Goal: Navigation & Orientation: Find specific page/section

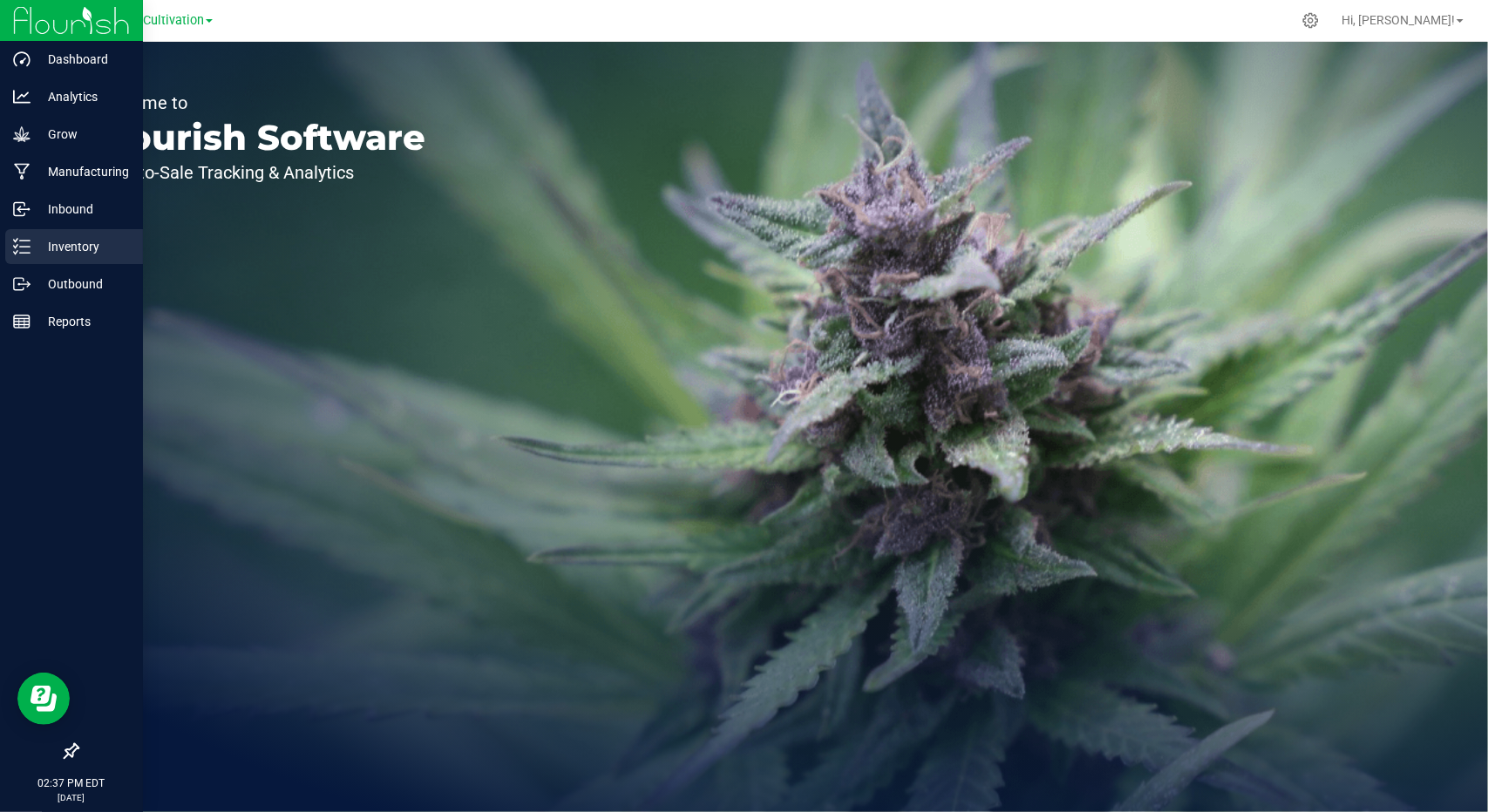
click at [39, 254] on p "Inventory" at bounding box center [82, 246] width 104 height 21
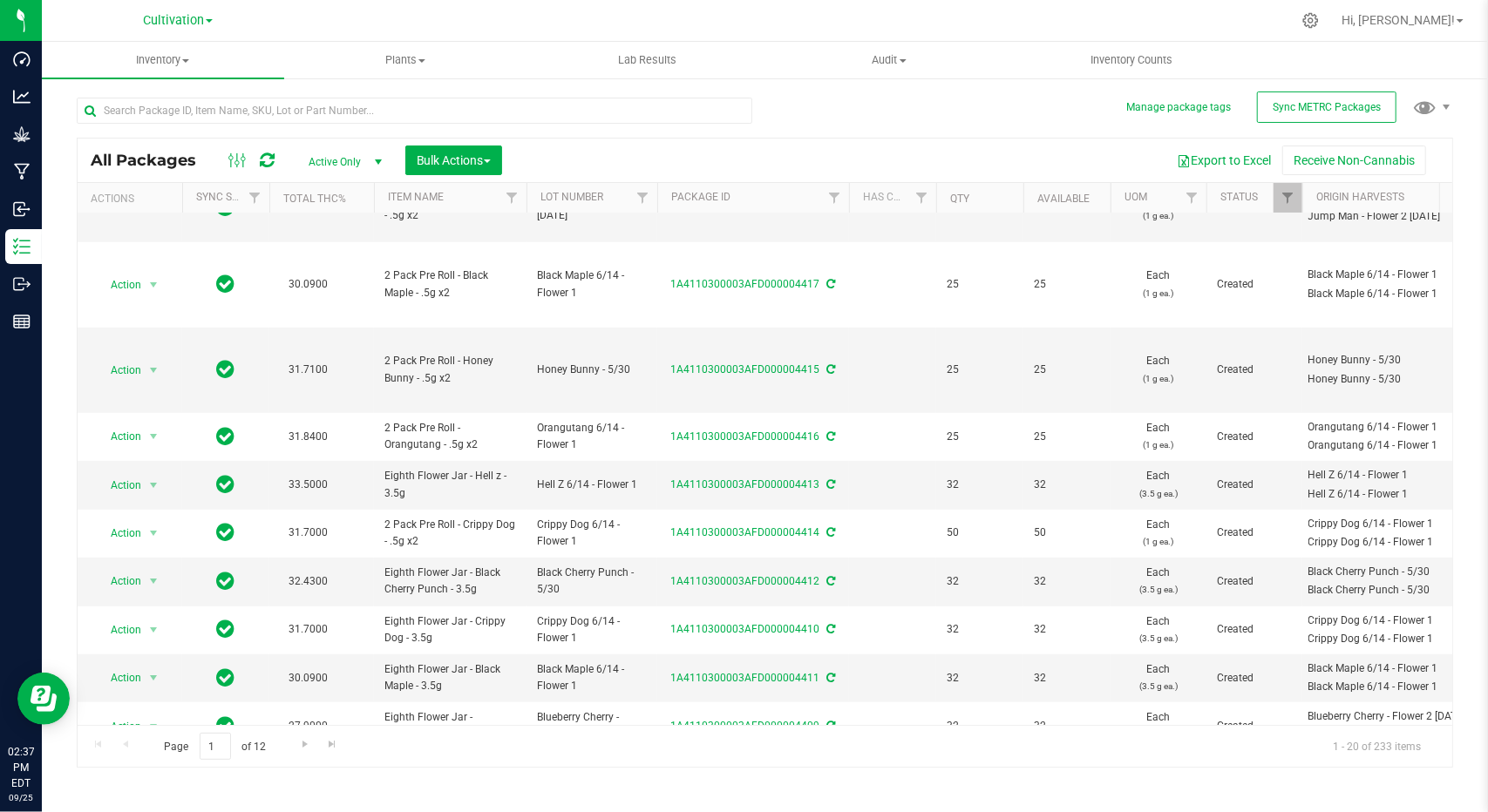
scroll to position [554, 0]
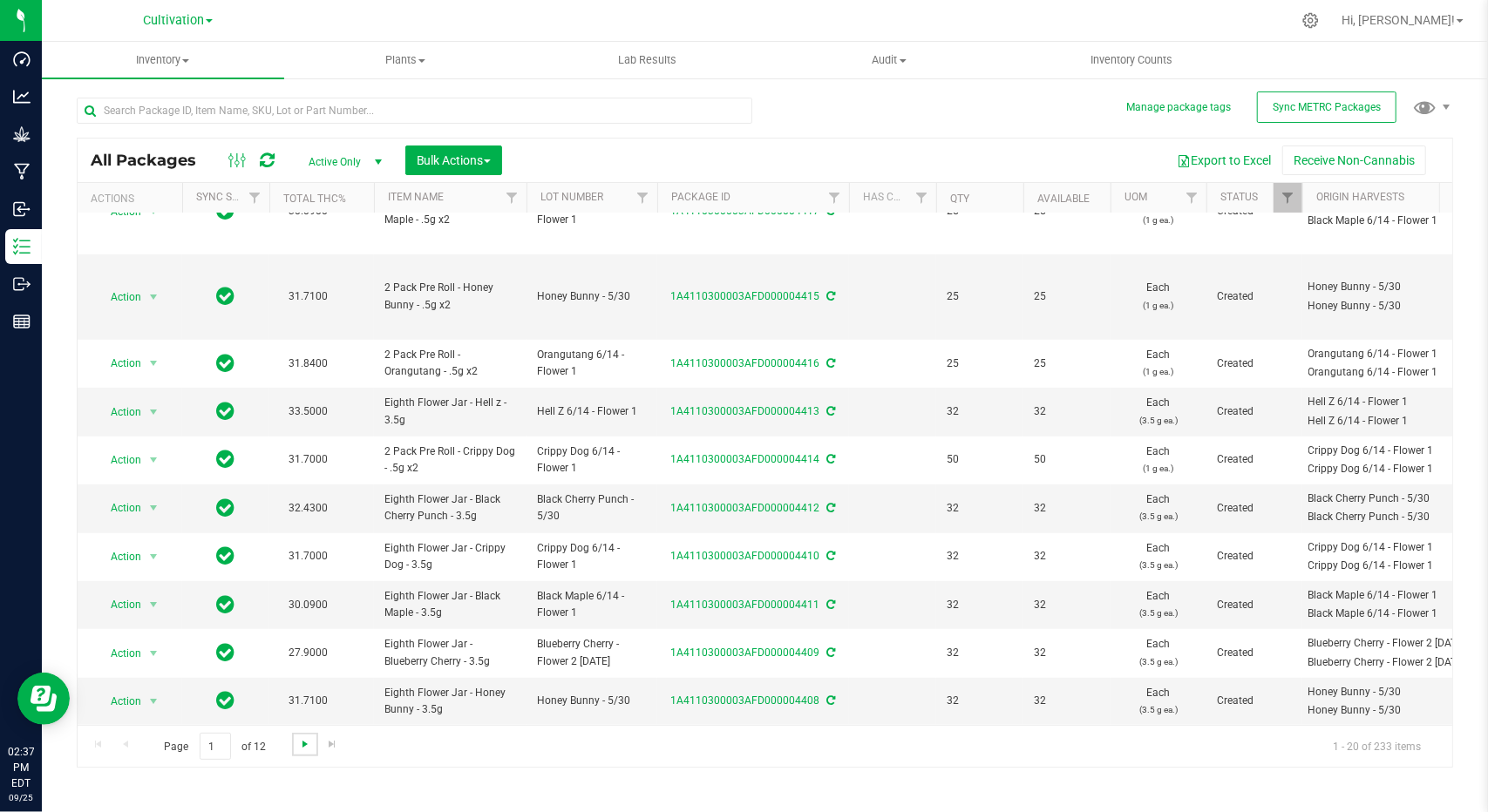
click at [305, 738] on span "Go to the next page" at bounding box center [304, 744] width 14 height 14
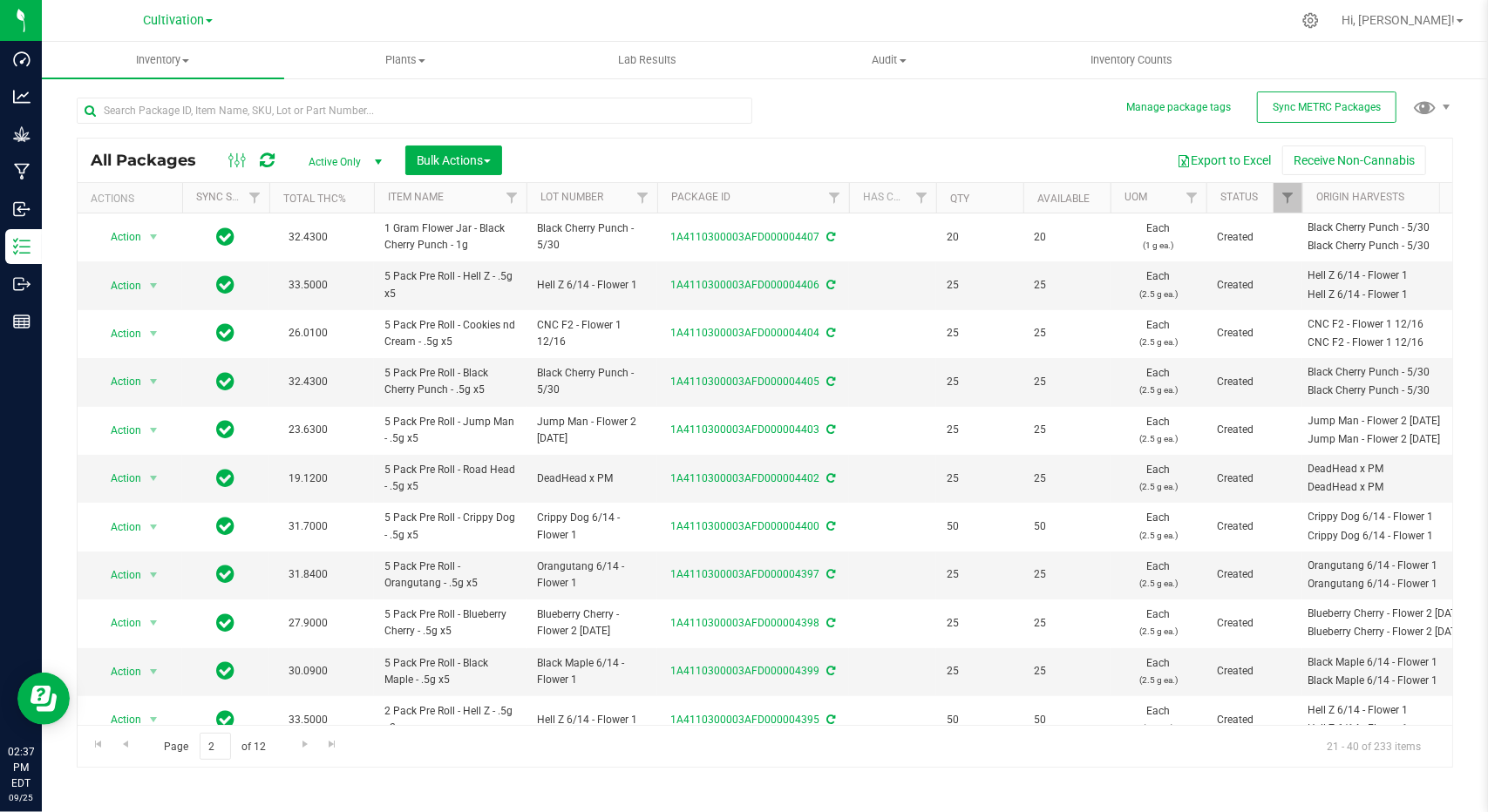
click at [786, 194] on th "Package ID" at bounding box center [753, 198] width 192 height 30
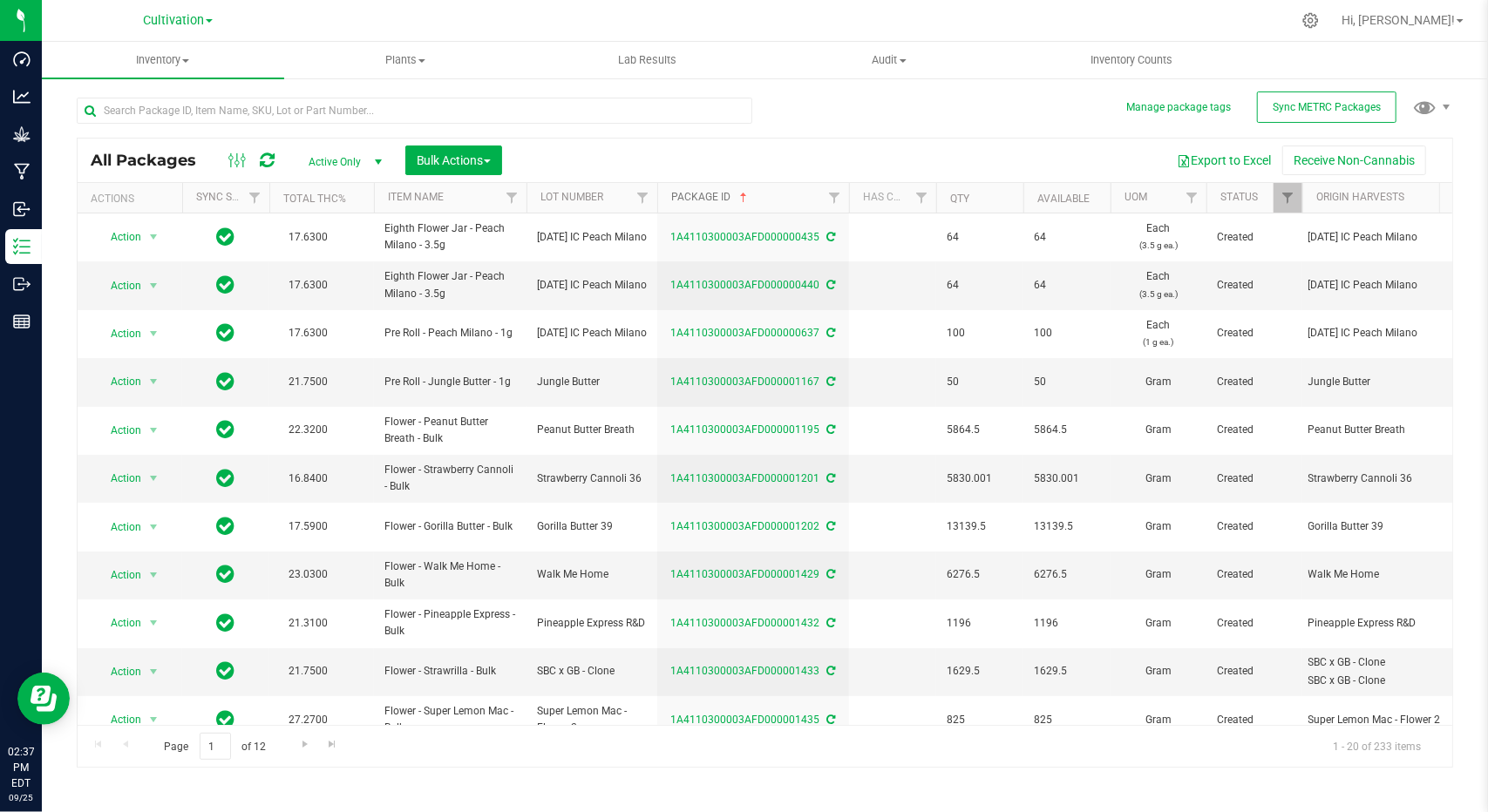
click at [739, 194] on span at bounding box center [743, 197] width 14 height 14
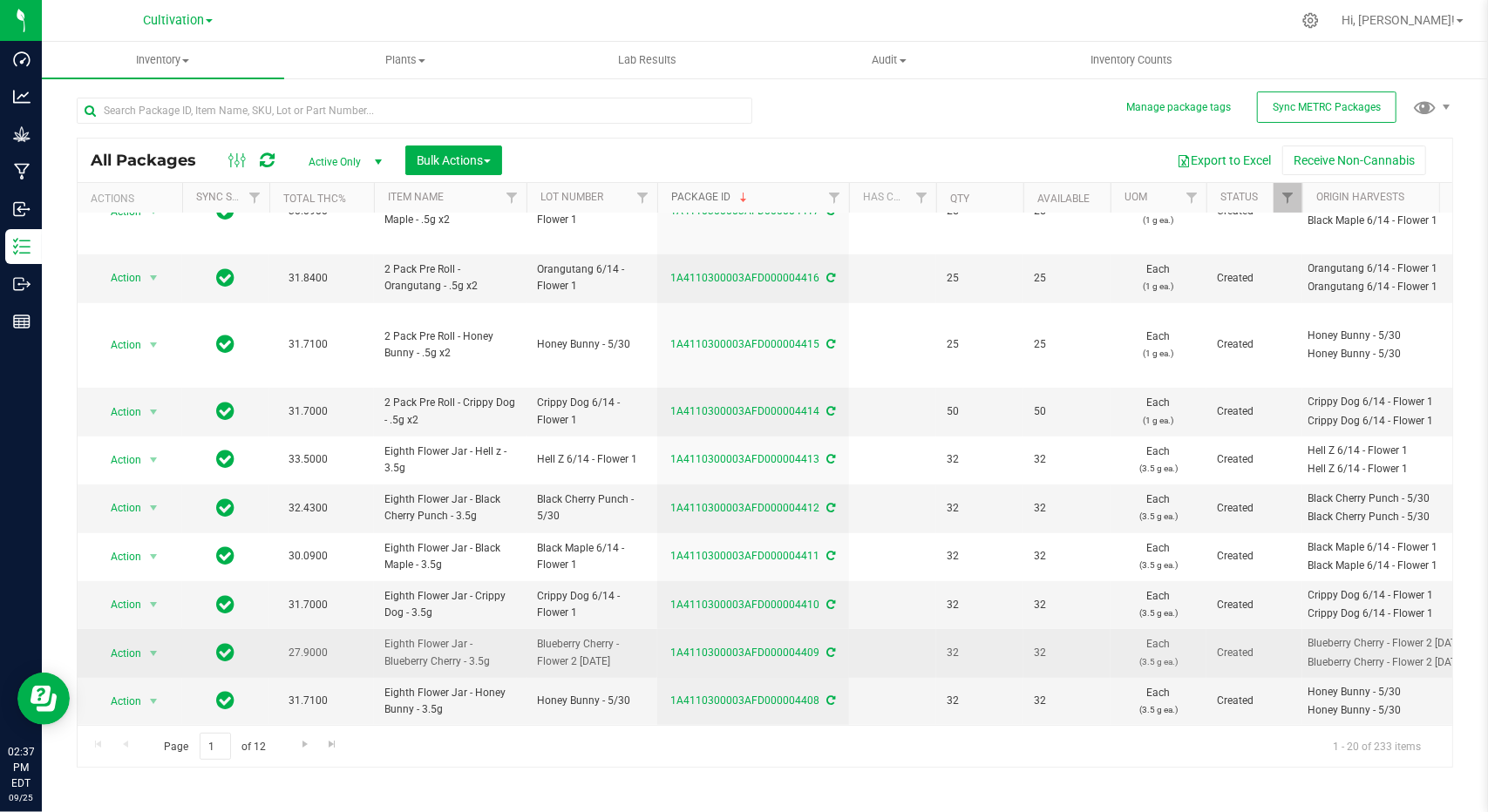
scroll to position [554, 0]
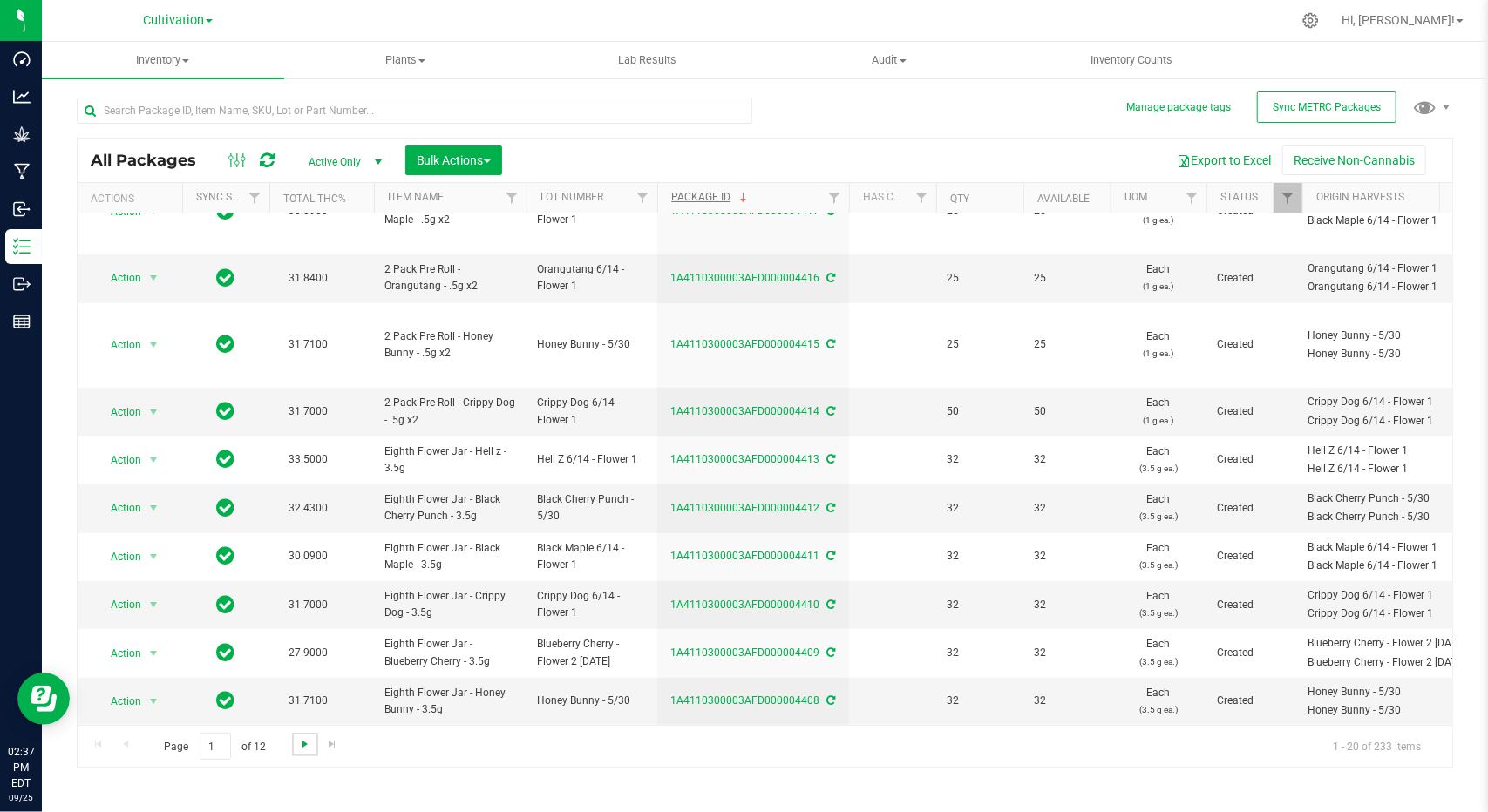
click at [300, 740] on span "Go to the next page" at bounding box center [304, 744] width 14 height 14
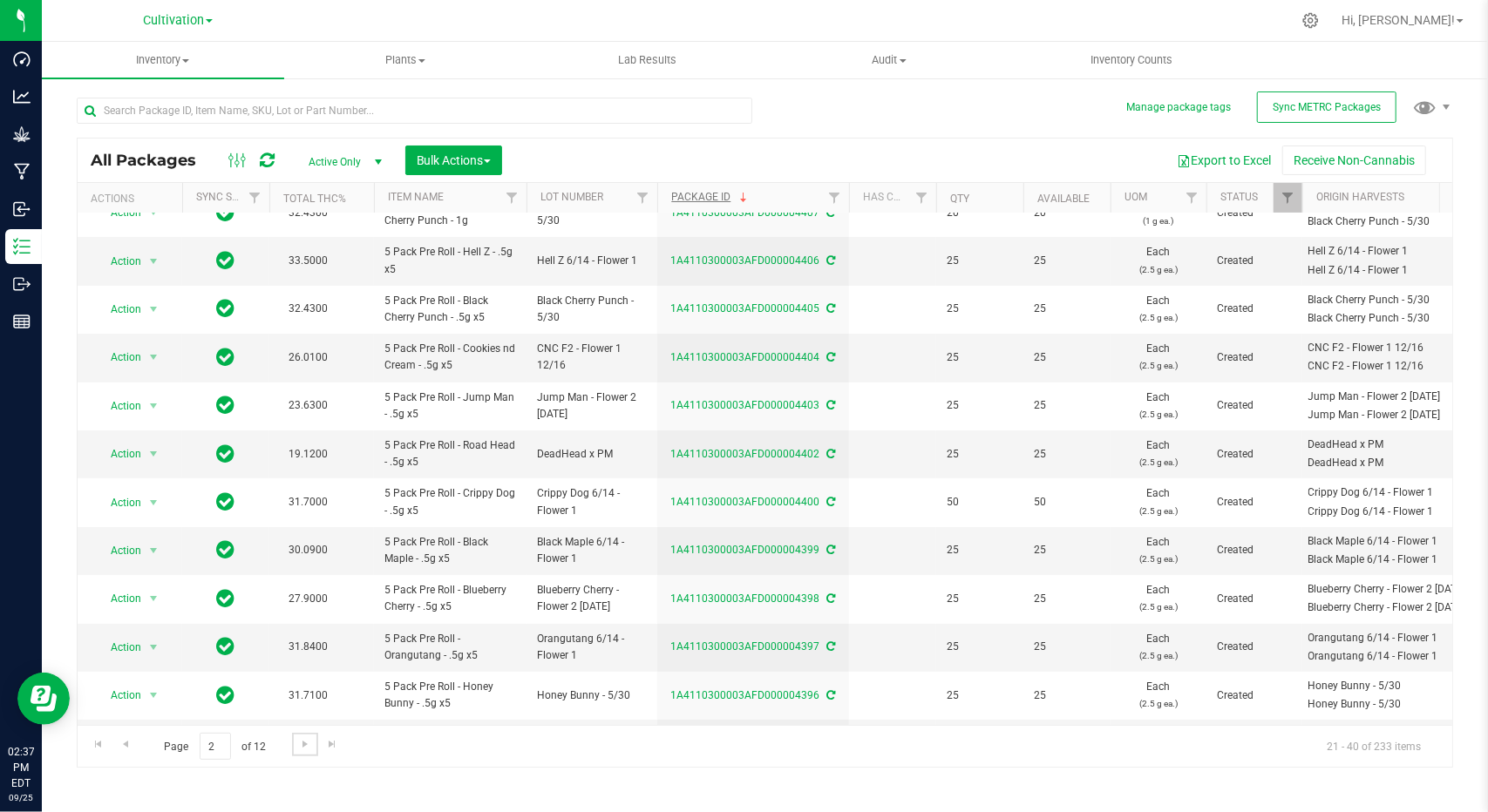
scroll to position [88, 0]
